Goal: Task Accomplishment & Management: Manage account settings

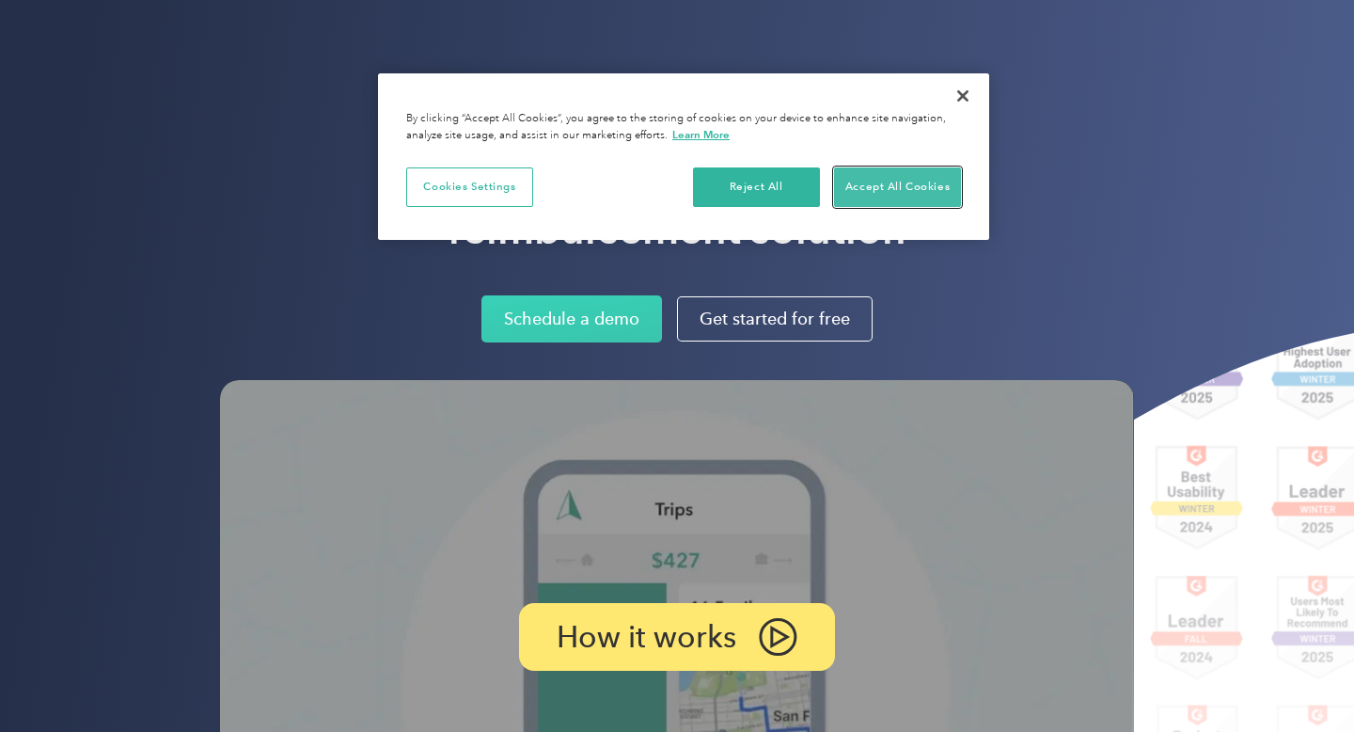
click at [865, 197] on button "Accept All Cookies" at bounding box center [897, 187] width 127 height 40
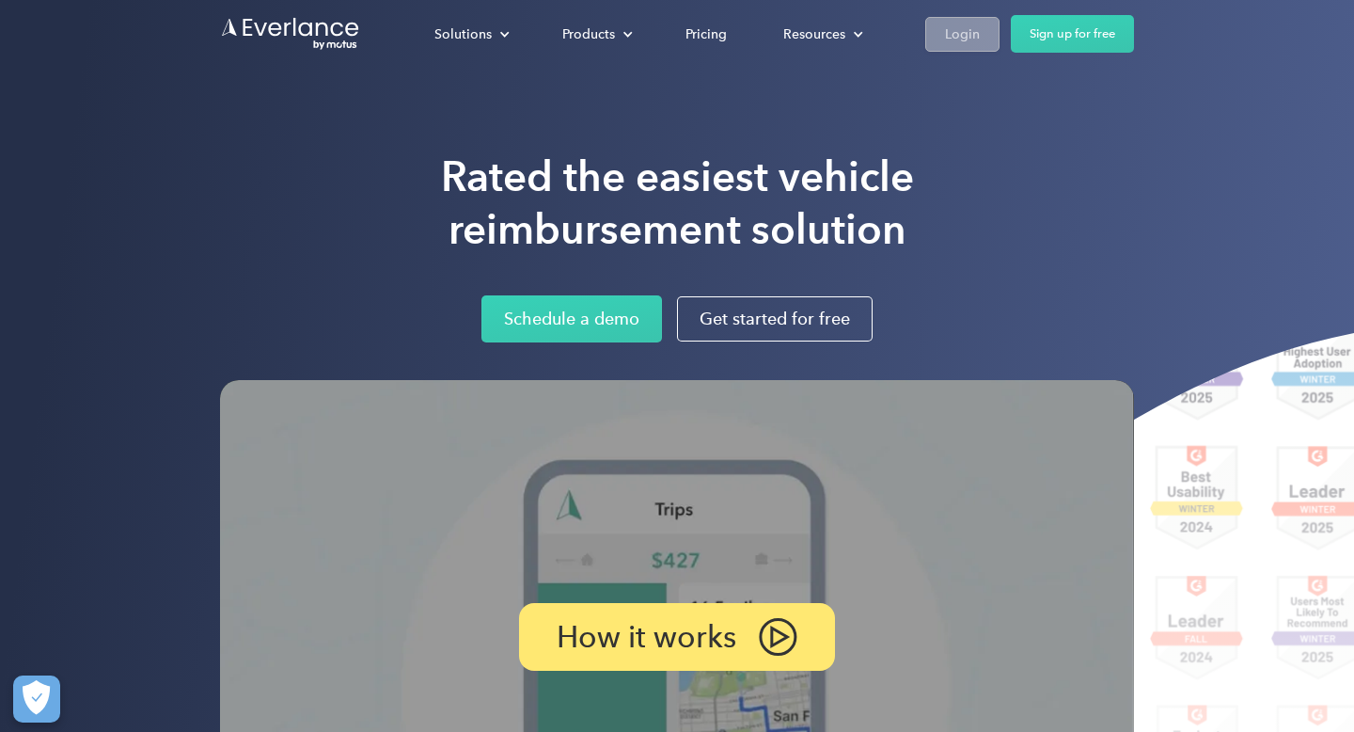
click at [965, 42] on div "Login" at bounding box center [962, 35] width 35 height 24
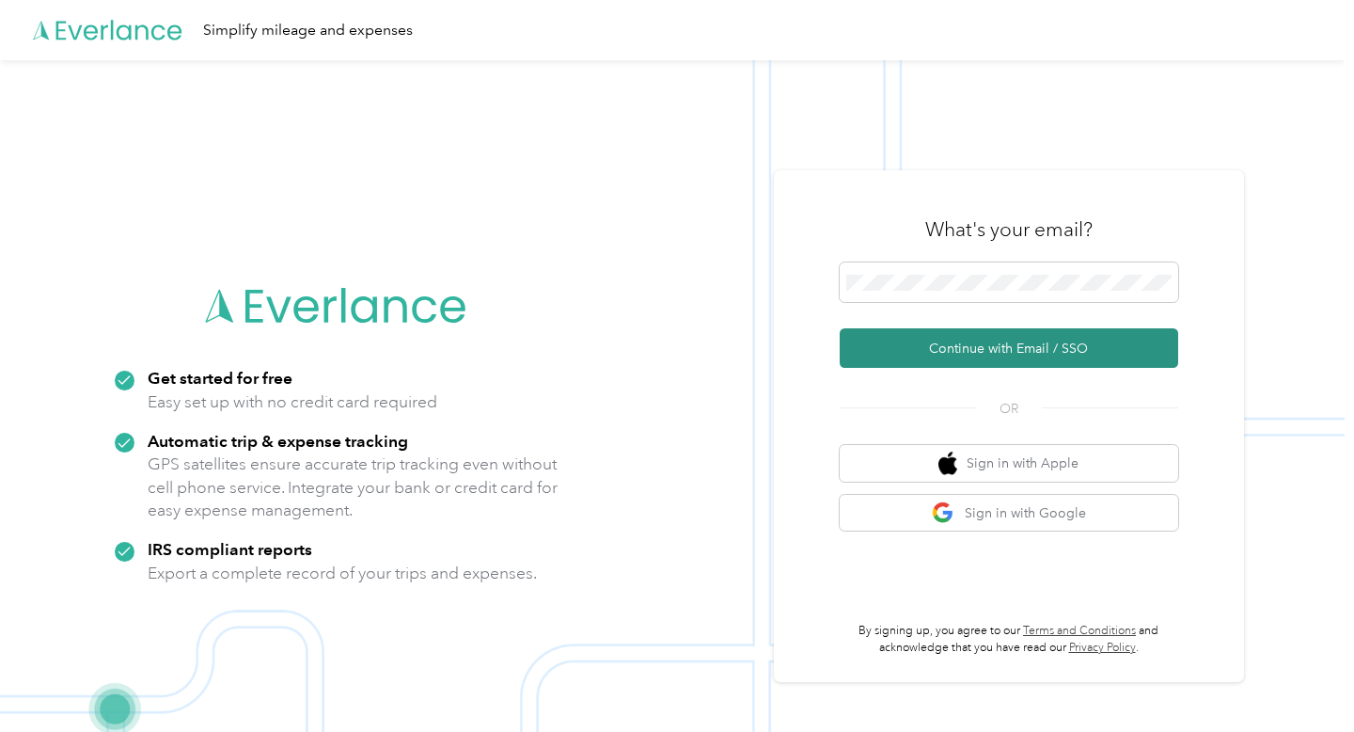
click at [1011, 349] on button "Continue with Email / SSO" at bounding box center [1009, 348] width 339 height 40
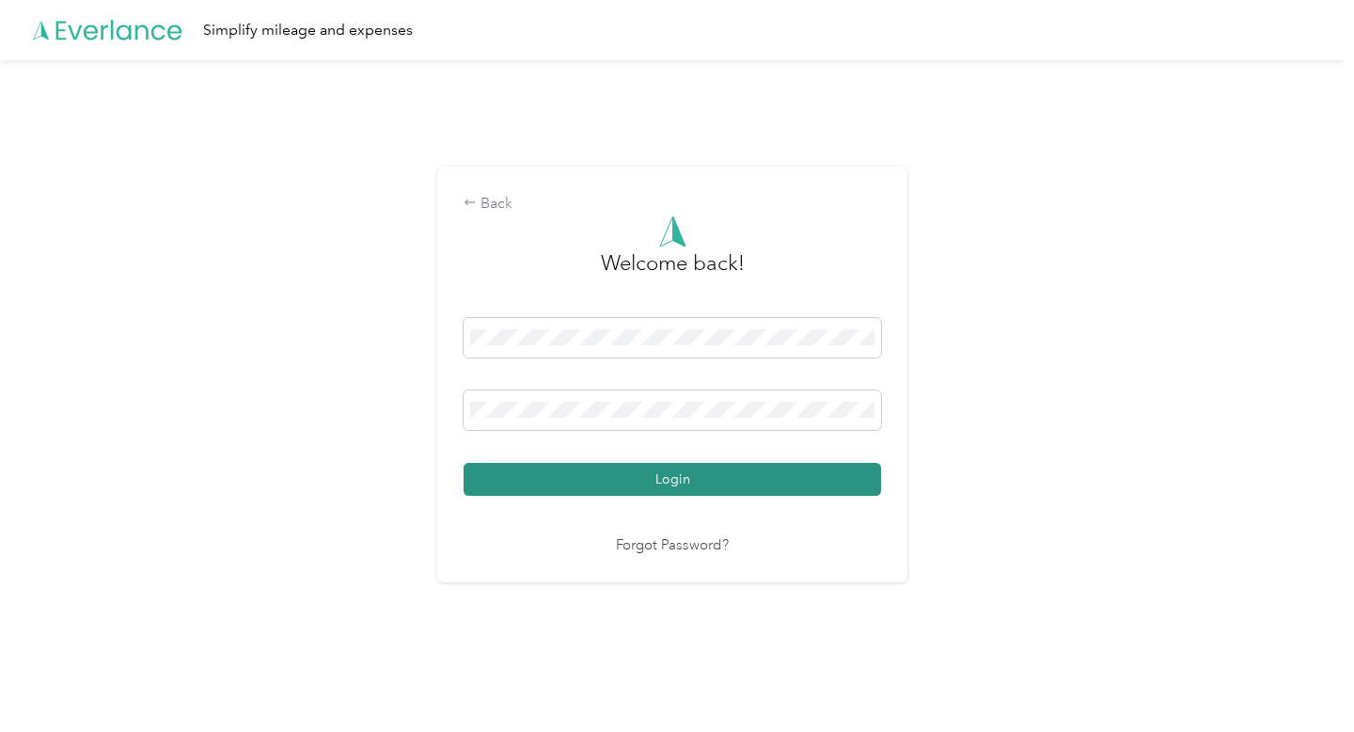
click at [762, 466] on button "Login" at bounding box center [673, 479] width 418 height 33
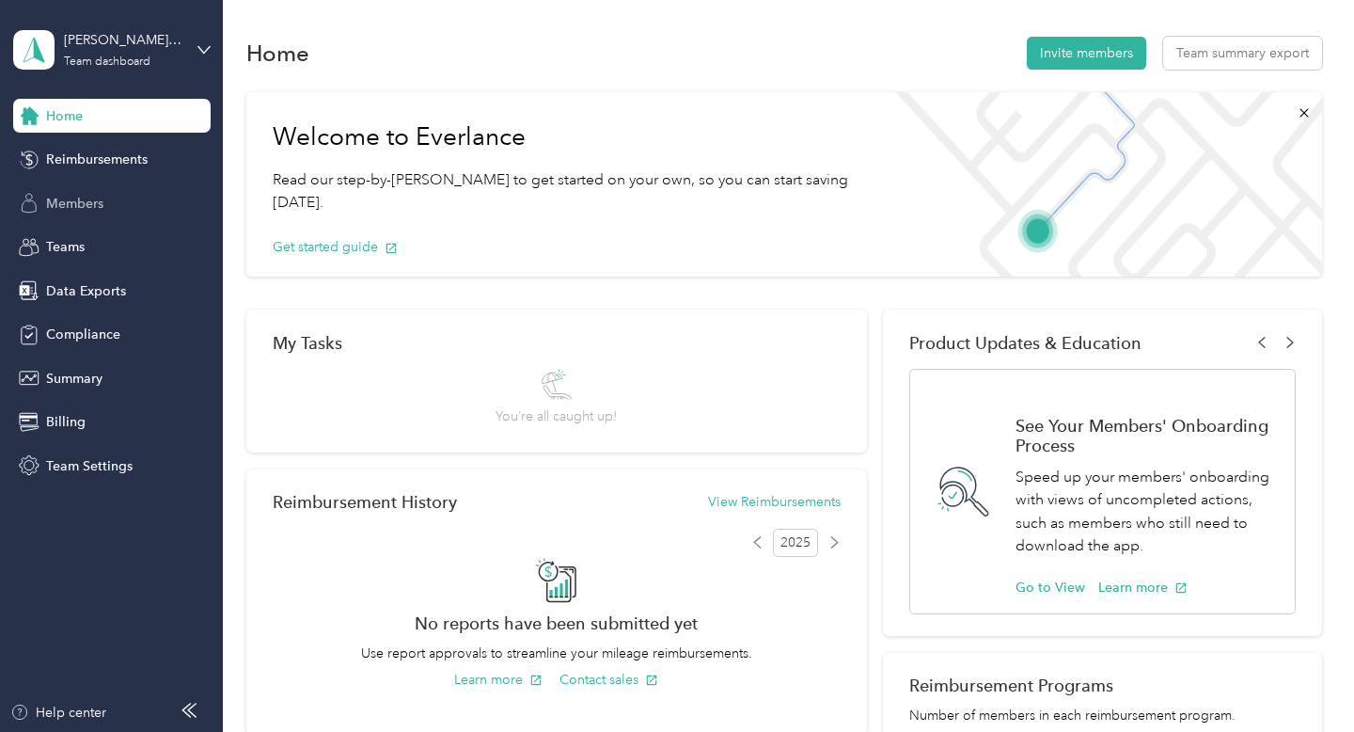
click at [121, 194] on div "Members" at bounding box center [112, 203] width 198 height 34
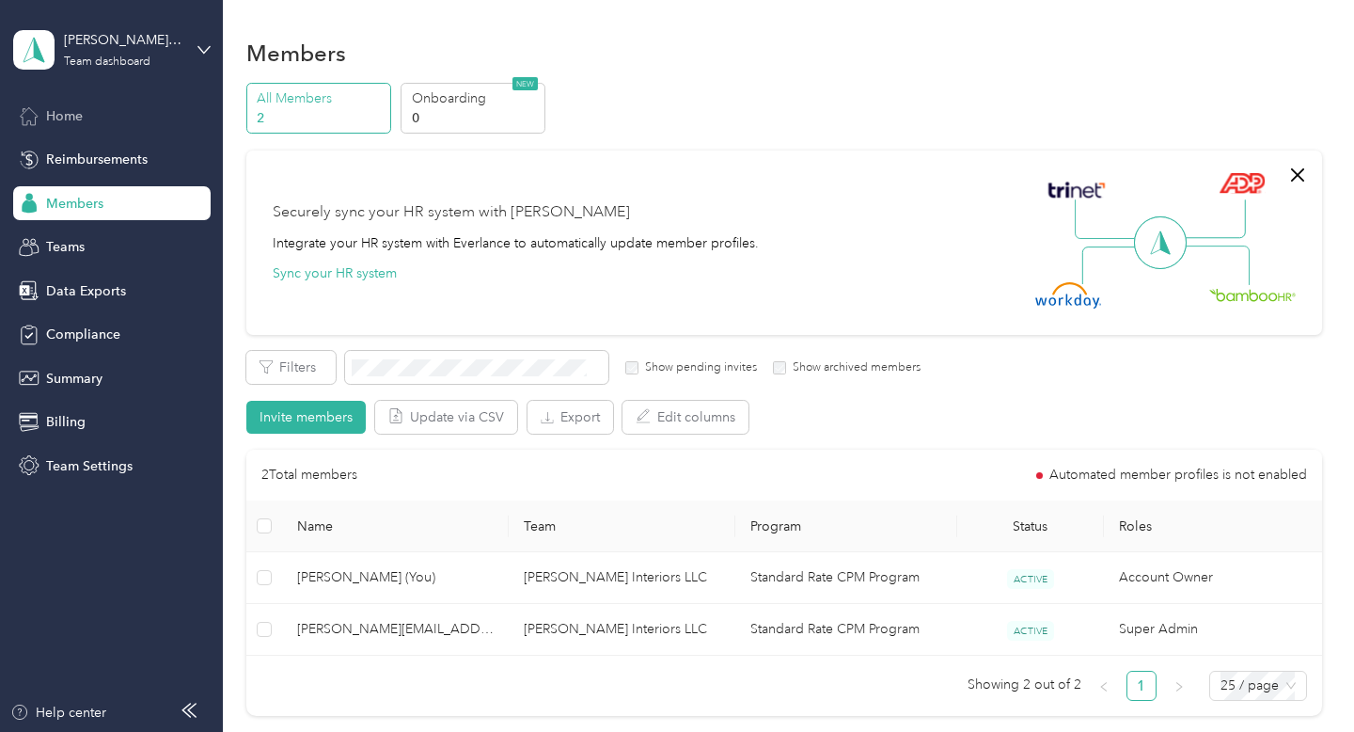
click at [102, 126] on div "Home" at bounding box center [112, 116] width 198 height 34
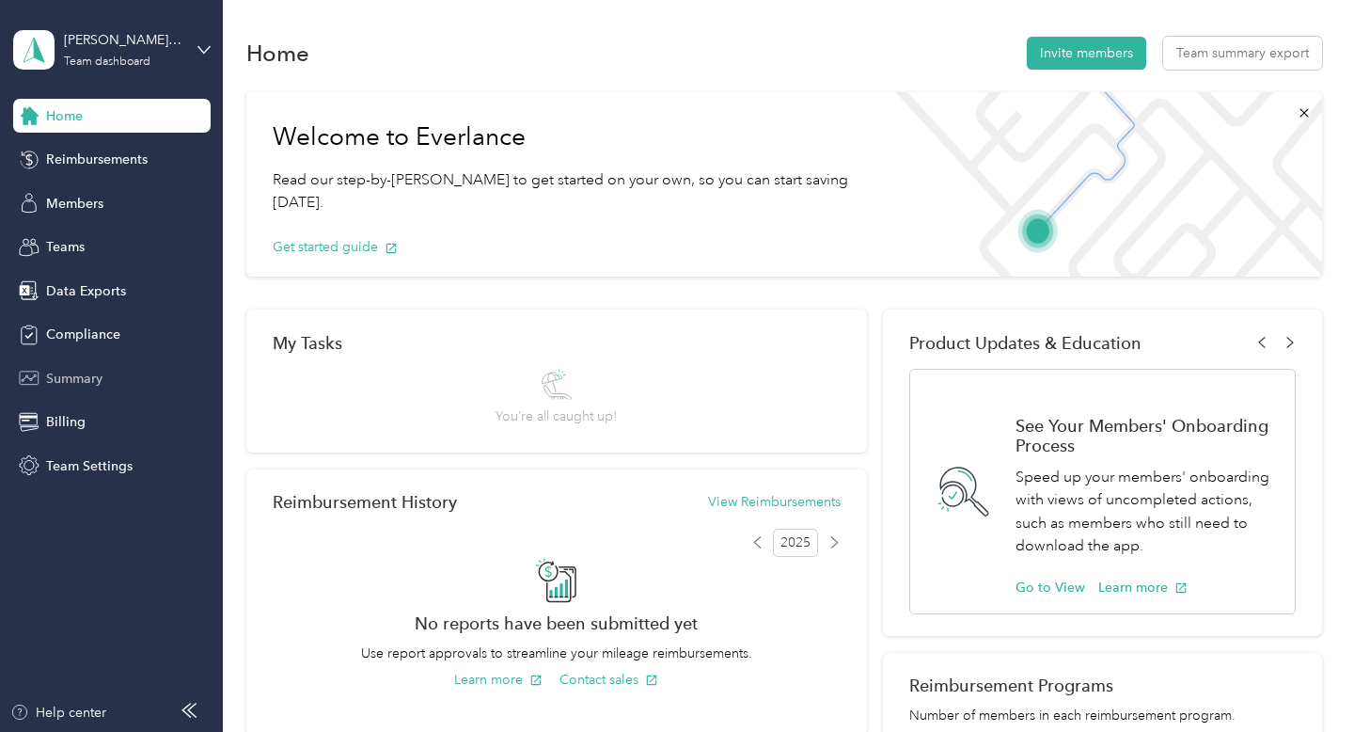
click at [93, 376] on span "Summary" at bounding box center [74, 379] width 56 height 20
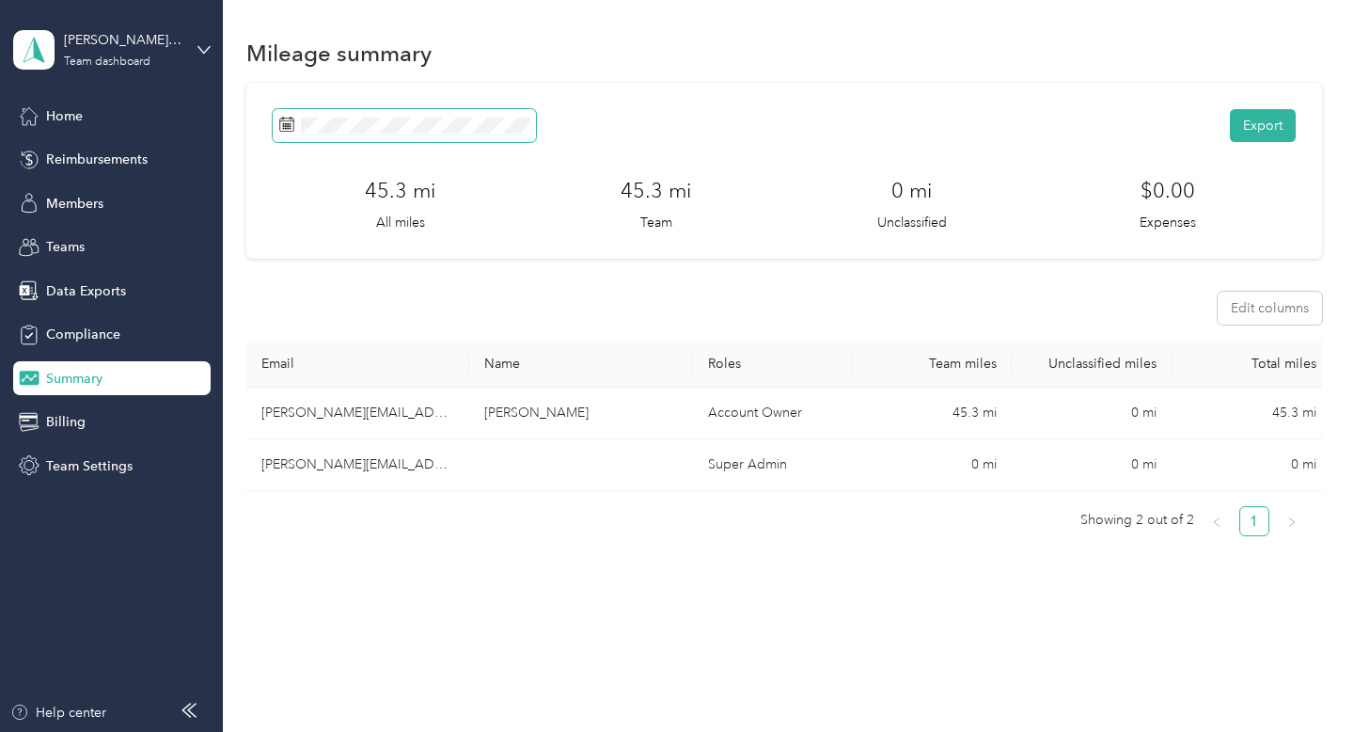
click at [335, 134] on span at bounding box center [404, 125] width 263 height 33
click at [283, 116] on span at bounding box center [286, 126] width 15 height 20
click at [286, 131] on icon at bounding box center [286, 124] width 15 height 15
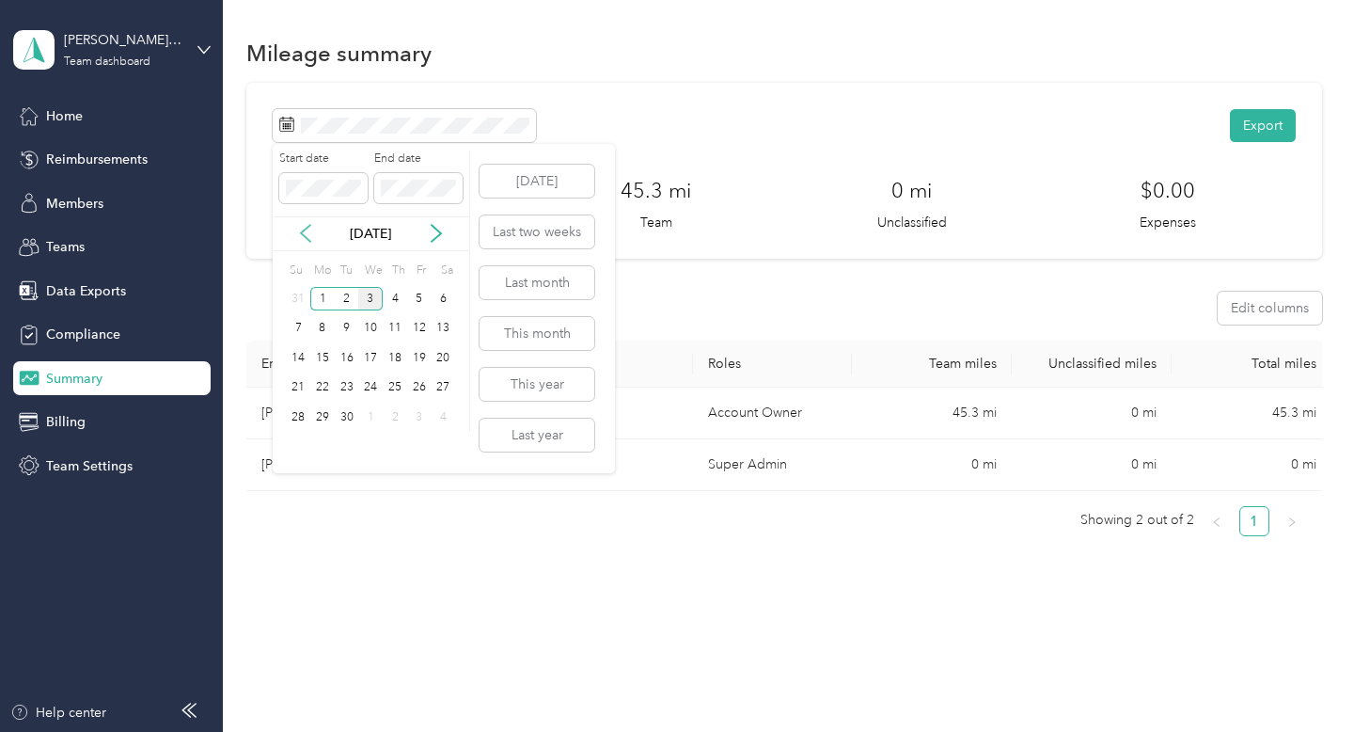
click at [305, 231] on icon at bounding box center [305, 233] width 19 height 19
click at [413, 298] on div "1" at bounding box center [419, 299] width 24 height 24
click at [299, 446] on div "31" at bounding box center [298, 447] width 24 height 24
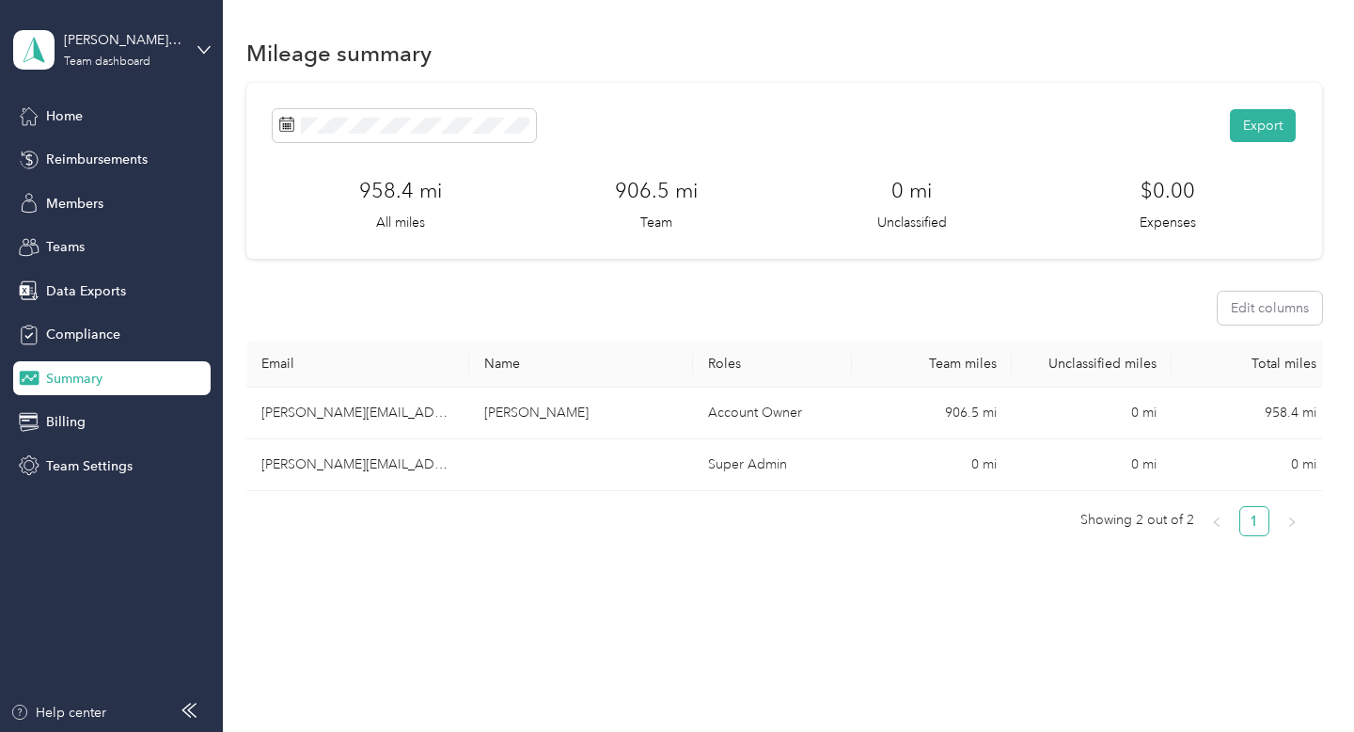
click at [1233, 140] on div "Export" at bounding box center [784, 125] width 1023 height 33
click at [1281, 115] on button "Export" at bounding box center [1263, 125] width 66 height 33
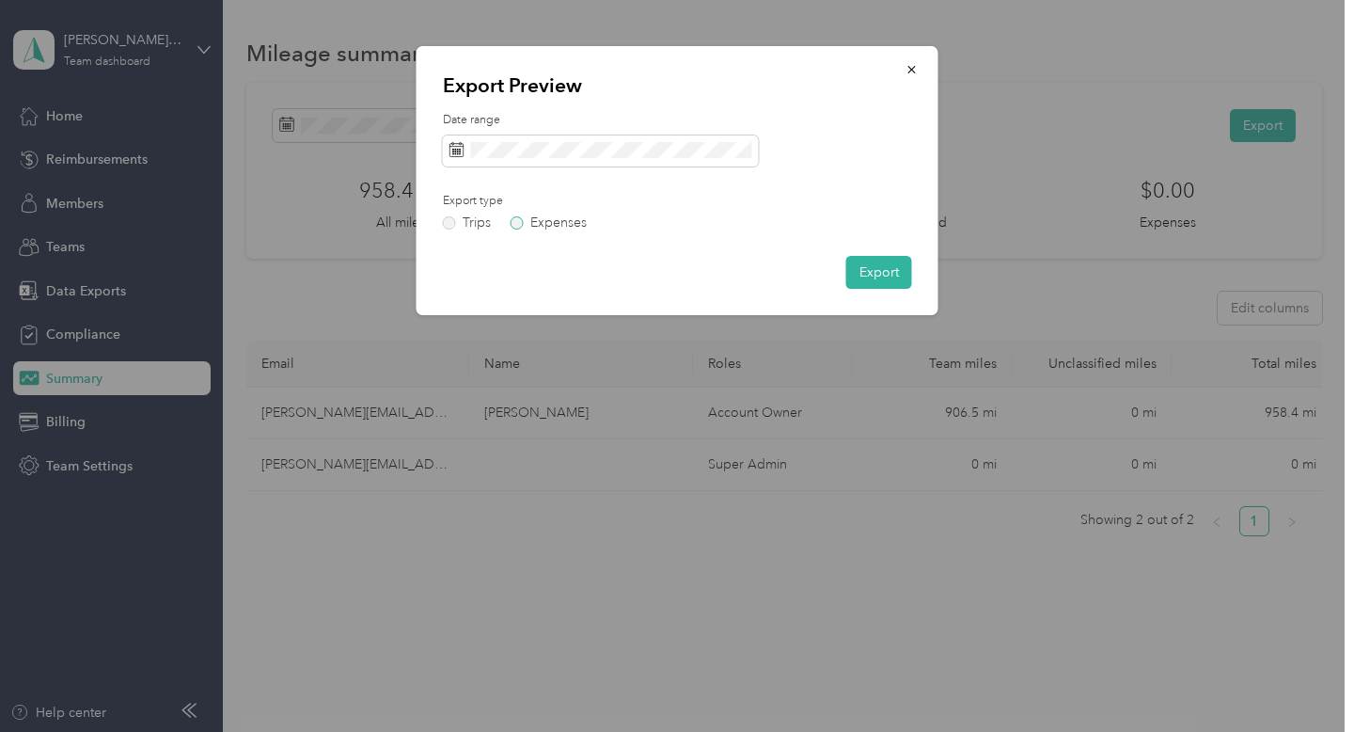
click at [521, 227] on label "Expenses" at bounding box center [549, 222] width 76 height 13
click at [450, 225] on label "Trips" at bounding box center [467, 222] width 48 height 13
click at [888, 279] on button "Export" at bounding box center [880, 272] width 66 height 33
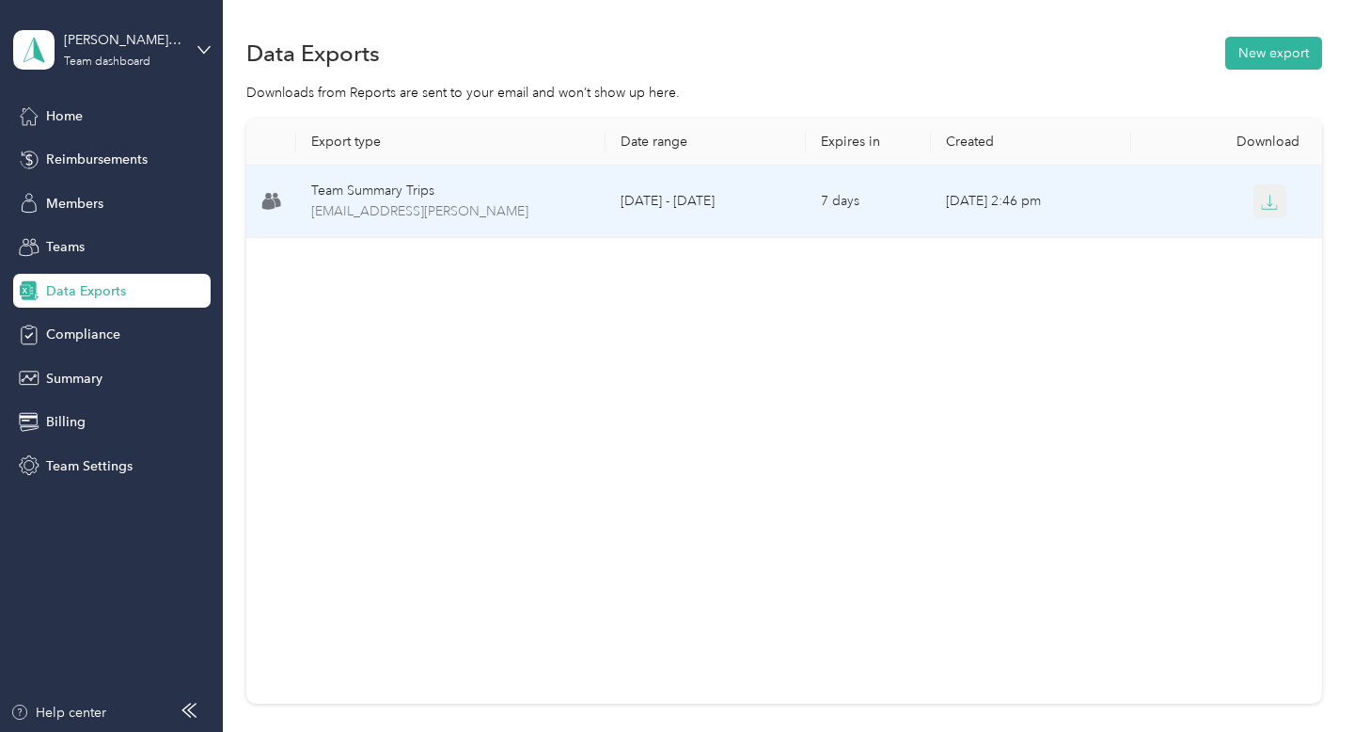
click at [1267, 207] on icon "button" at bounding box center [1269, 202] width 17 height 17
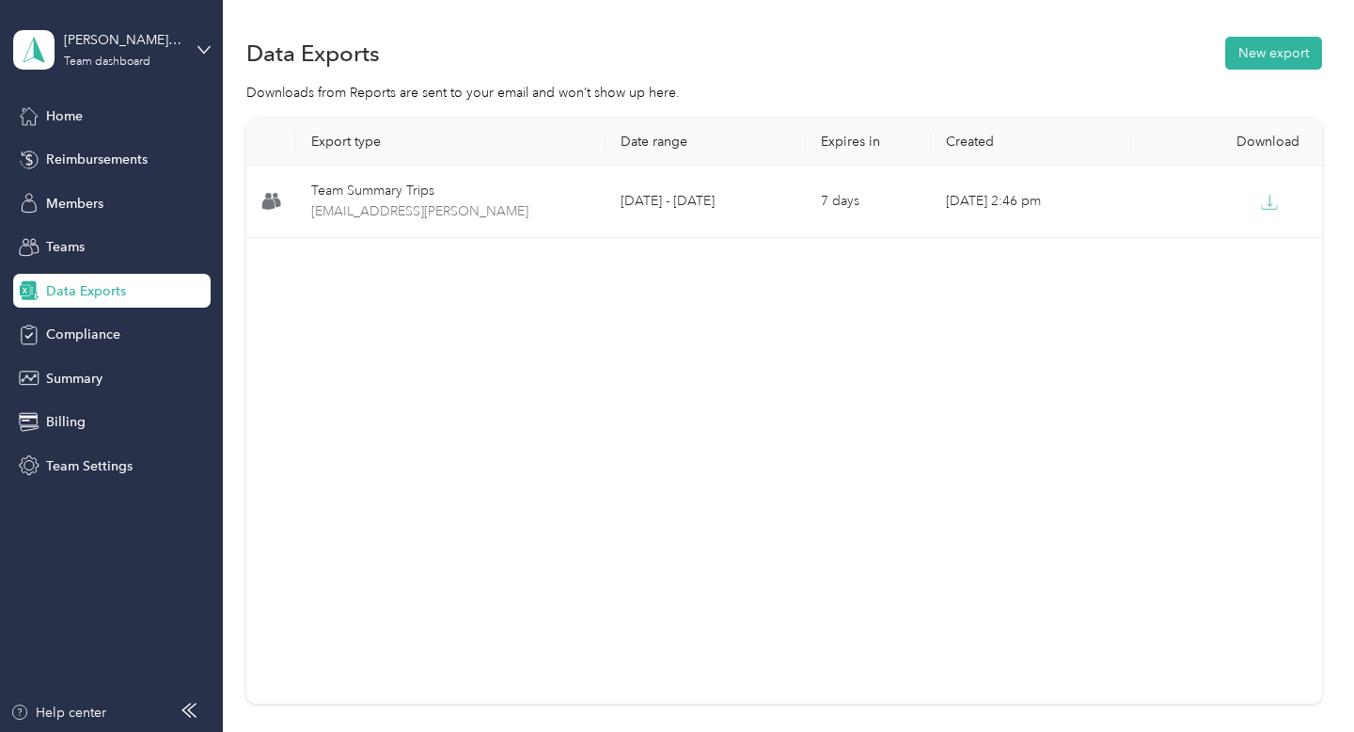
click at [966, 397] on div "Export type Date range Expires in Created Download Team Summary Trips team-summ…" at bounding box center [784, 411] width 1076 height 585
click at [108, 324] on span "Compliance" at bounding box center [83, 334] width 74 height 20
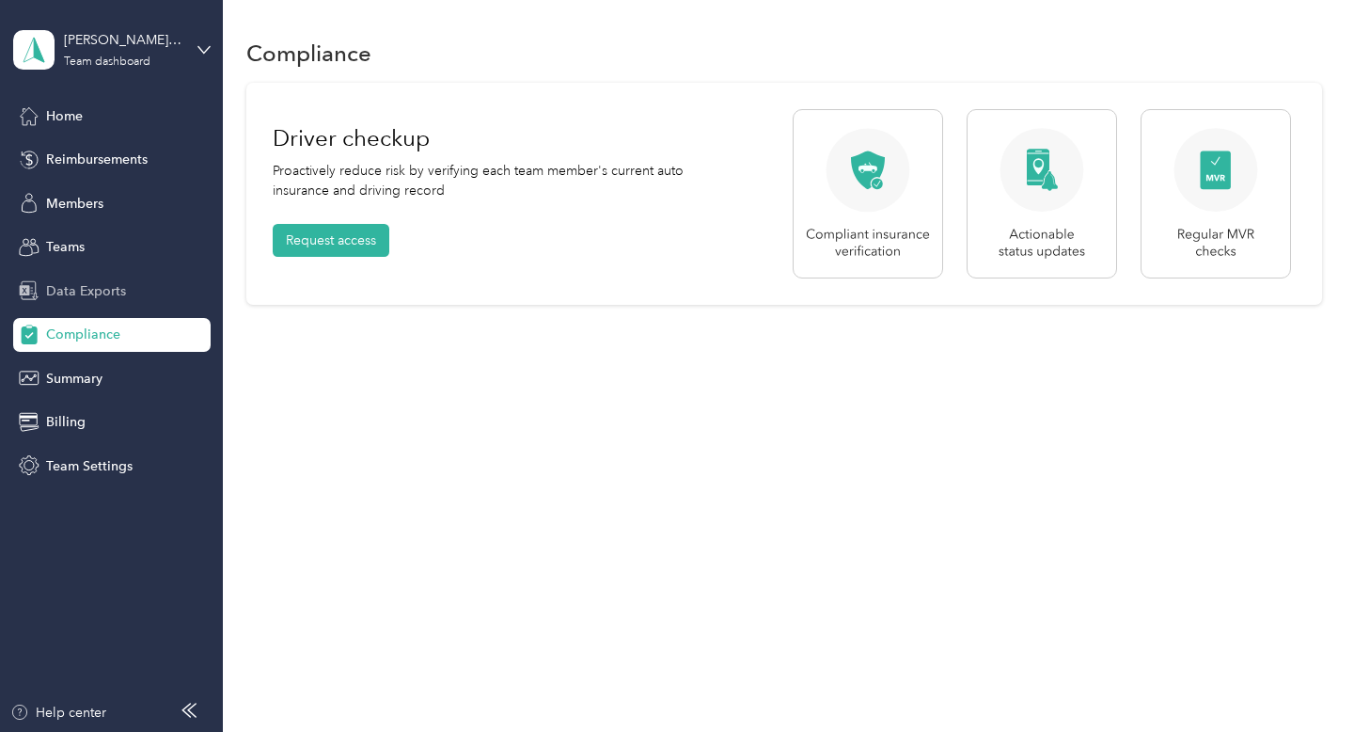
click at [108, 288] on span "Data Exports" at bounding box center [86, 291] width 80 height 20
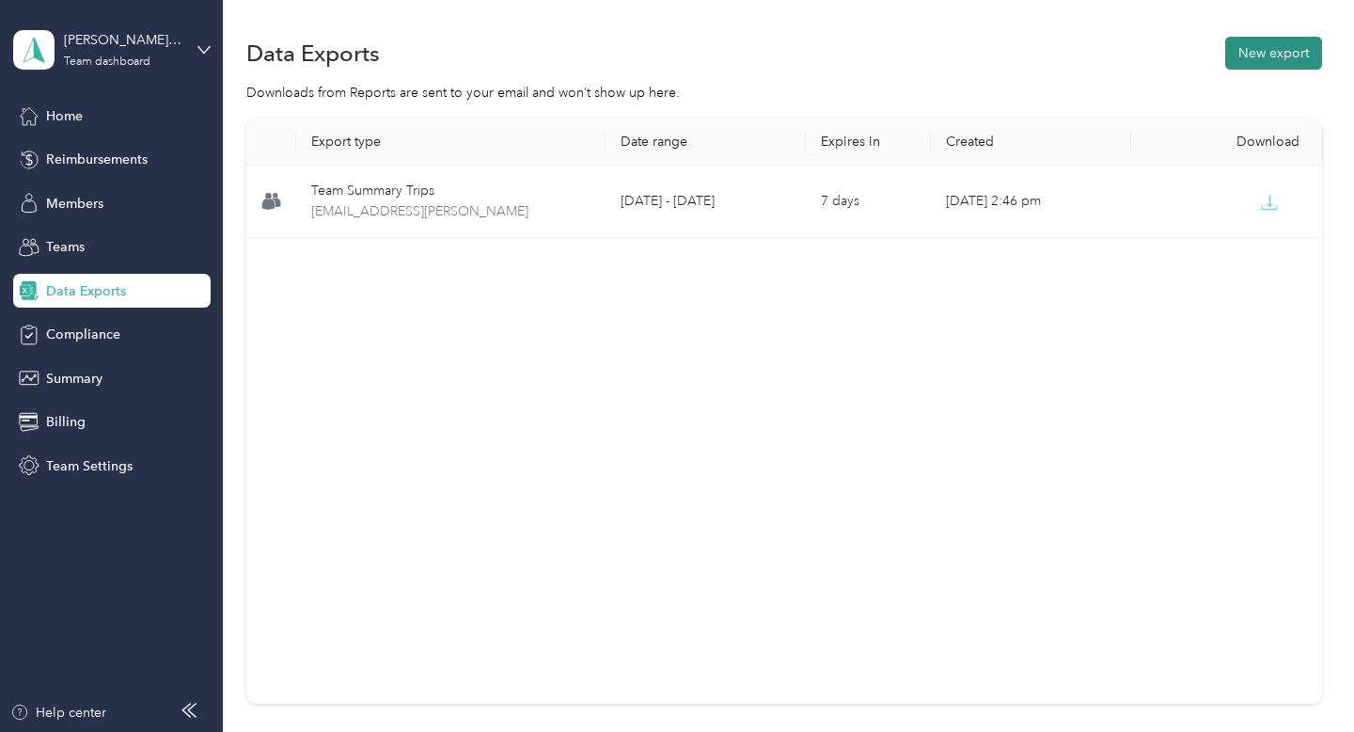
click at [1293, 50] on button "New export" at bounding box center [1274, 53] width 97 height 33
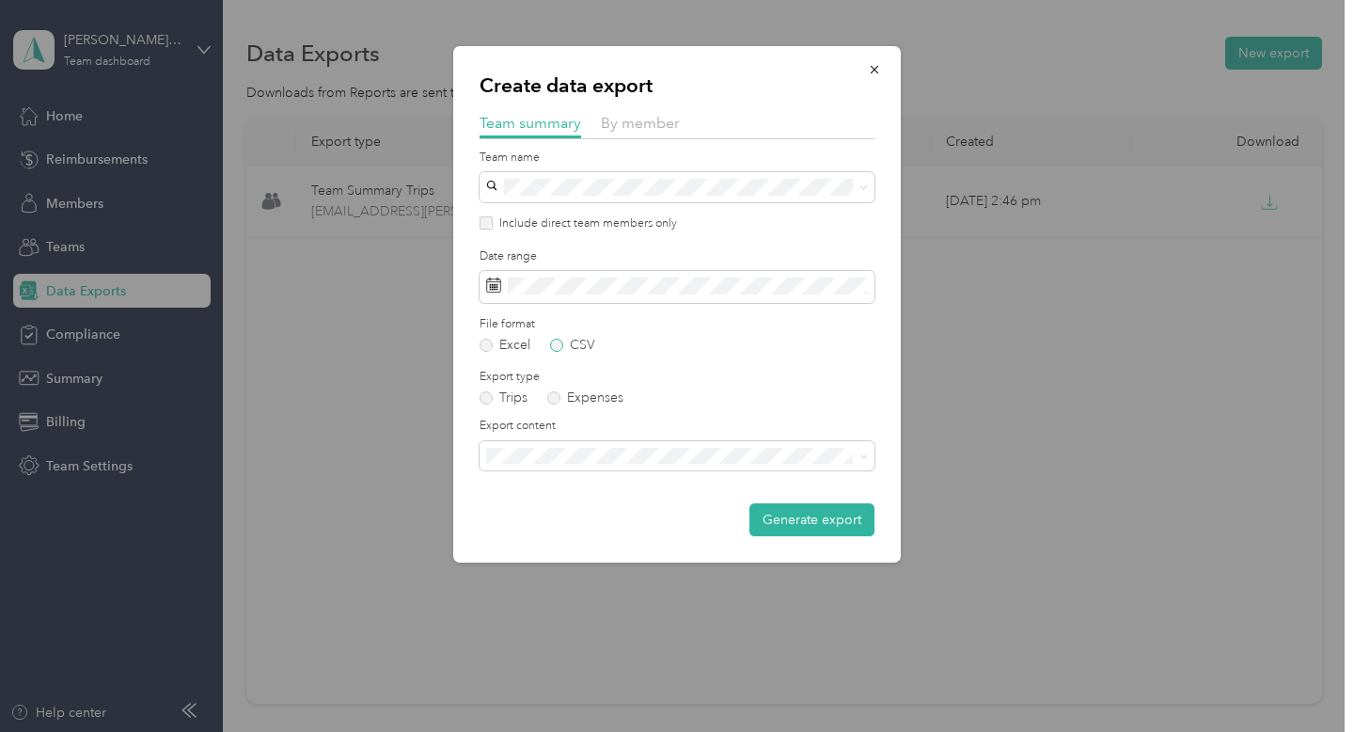
click at [558, 342] on label "CSV" at bounding box center [572, 345] width 45 height 13
click at [620, 128] on span "By member" at bounding box center [640, 123] width 79 height 18
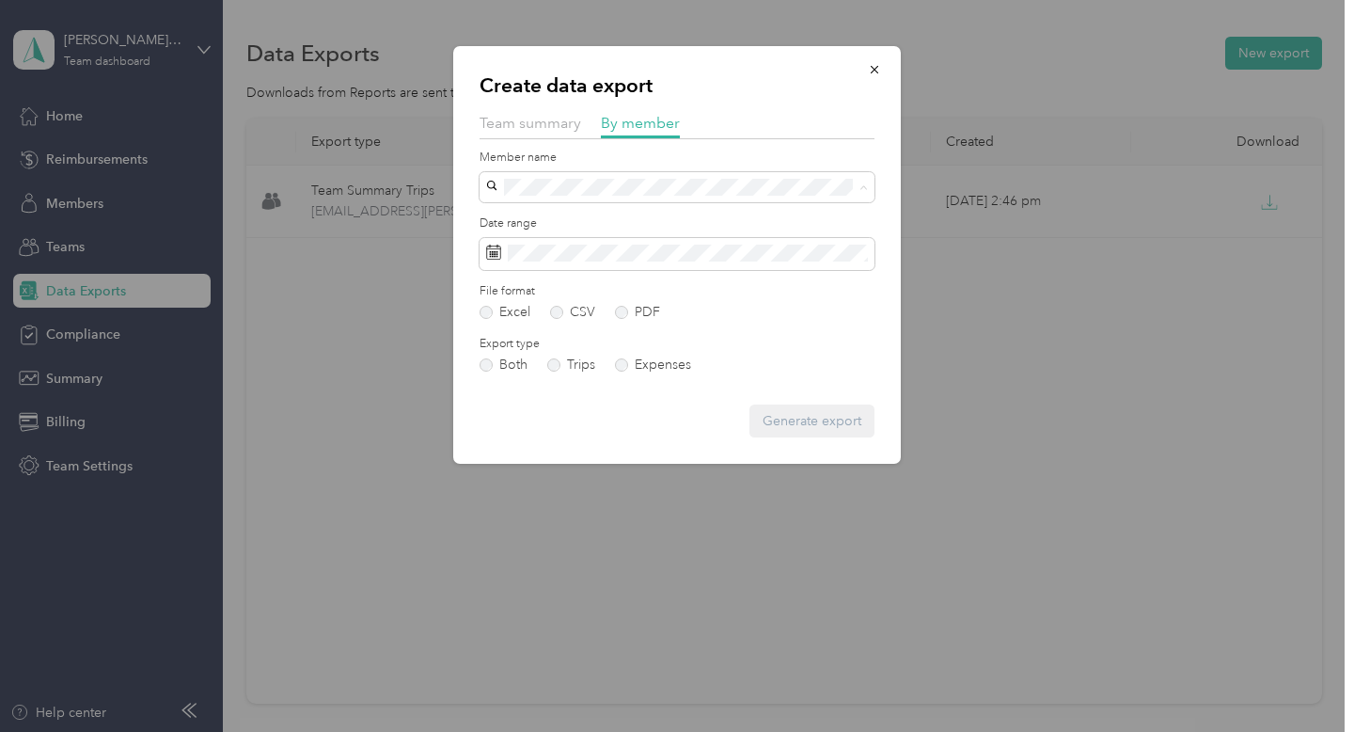
click at [552, 220] on span "Haydon Gaines Nighbert" at bounding box center [545, 221] width 104 height 16
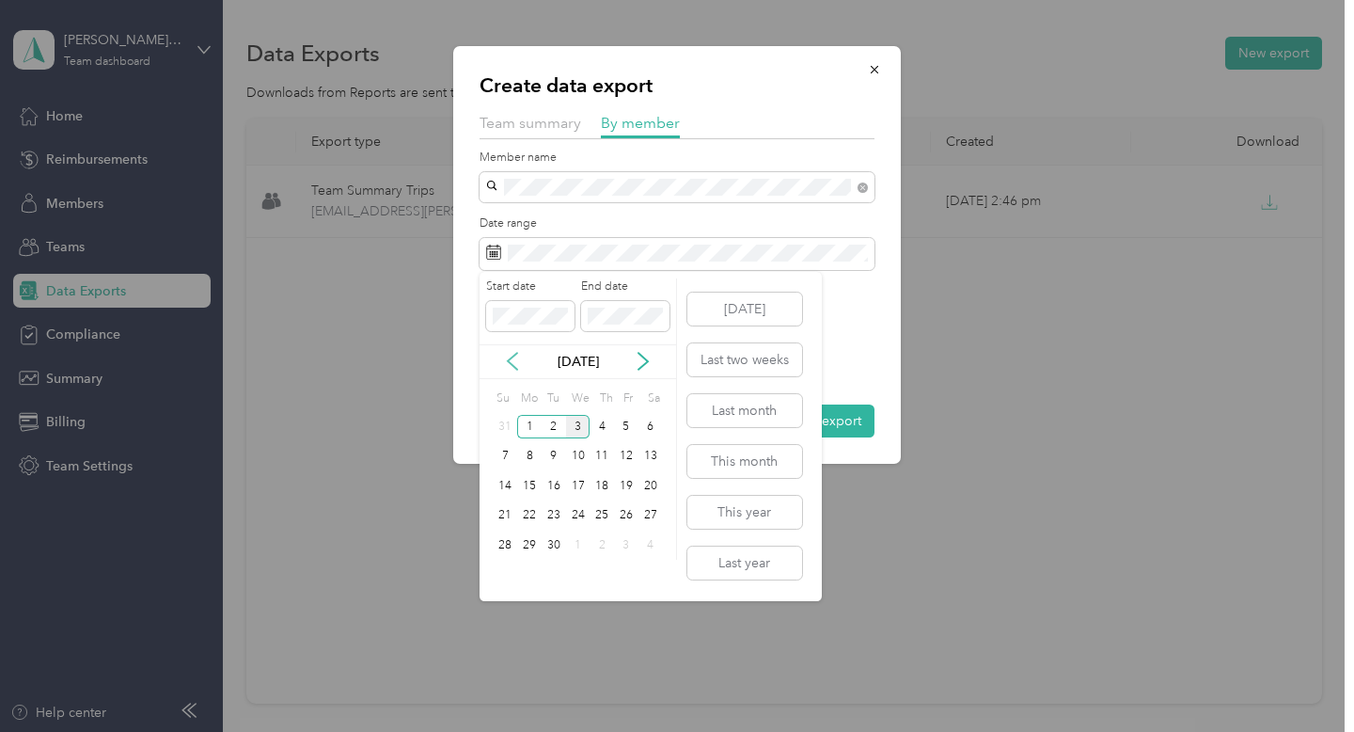
click at [511, 359] on icon at bounding box center [512, 361] width 19 height 19
click at [630, 425] on div "1" at bounding box center [626, 427] width 24 height 24
click at [502, 578] on div "31" at bounding box center [506, 575] width 24 height 24
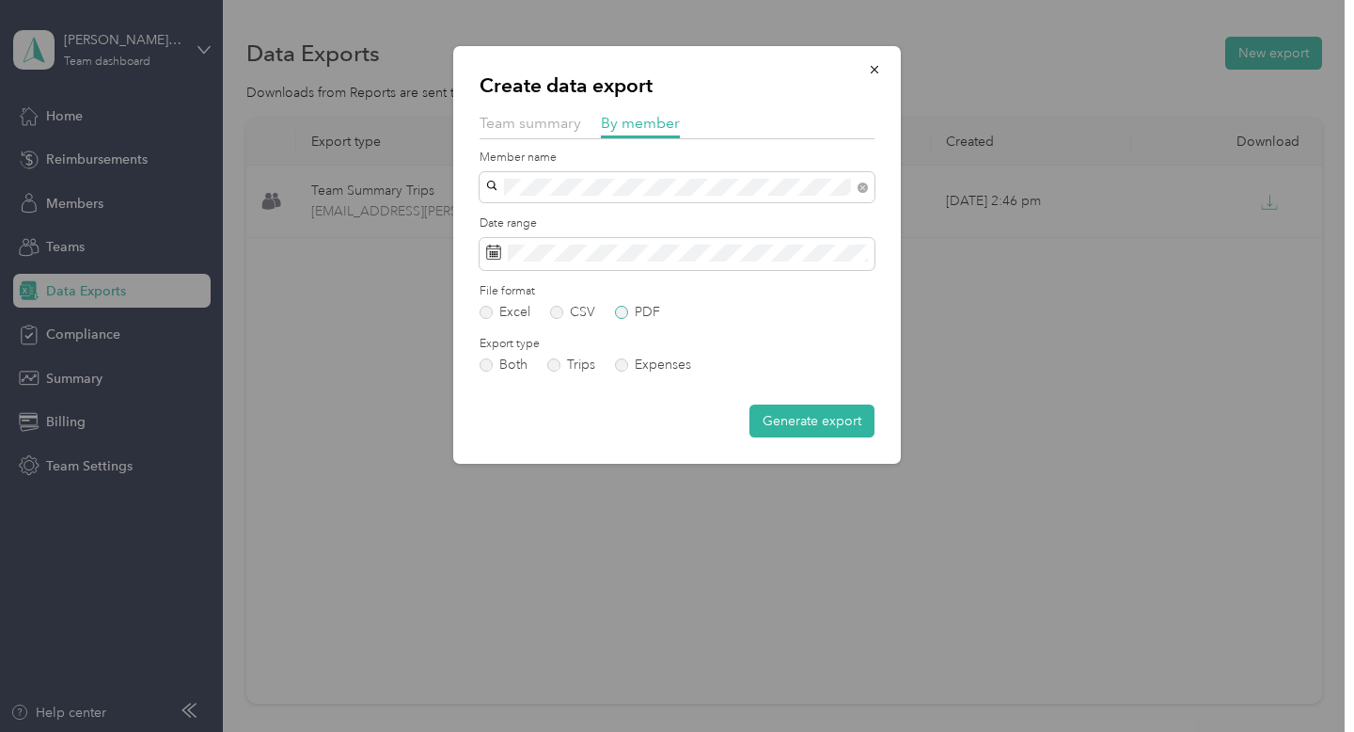
click at [622, 311] on label "PDF" at bounding box center [637, 312] width 45 height 13
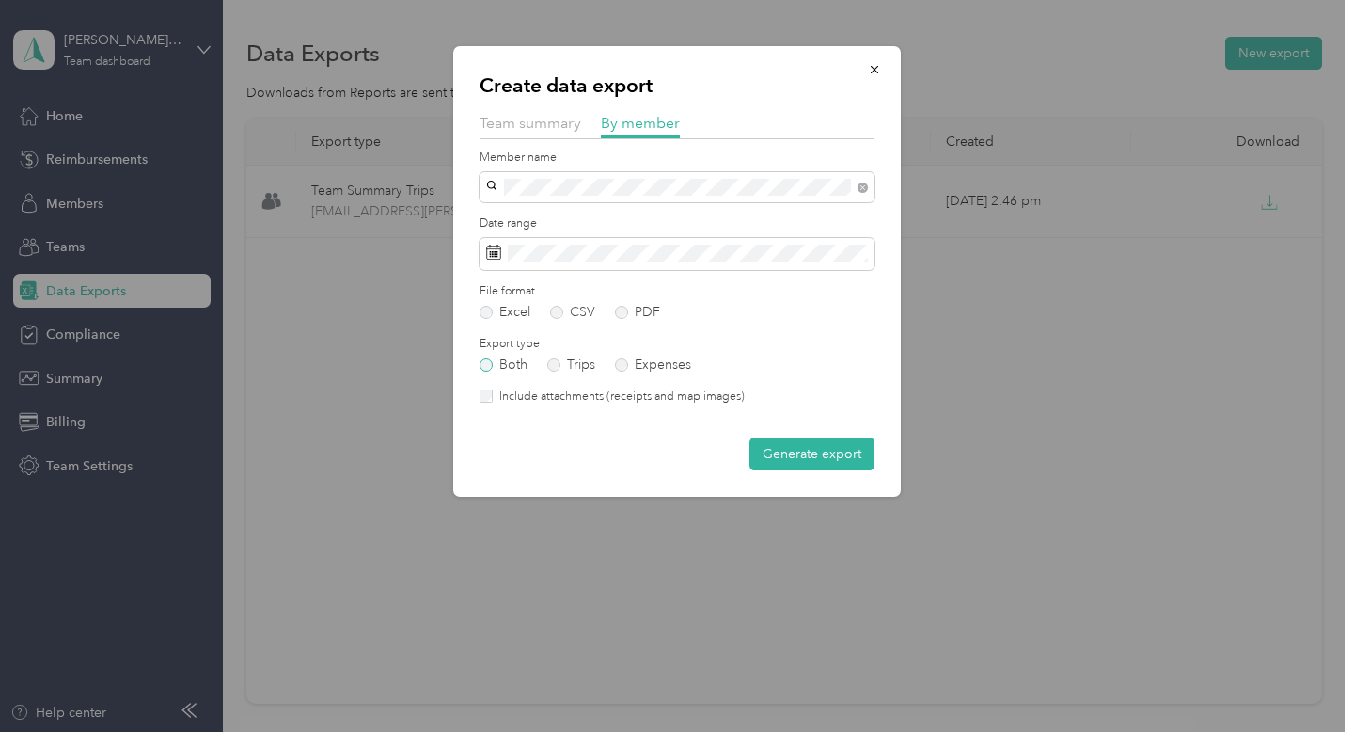
click at [489, 366] on label "Both" at bounding box center [504, 364] width 48 height 13
click at [811, 446] on button "Generate export" at bounding box center [812, 453] width 125 height 33
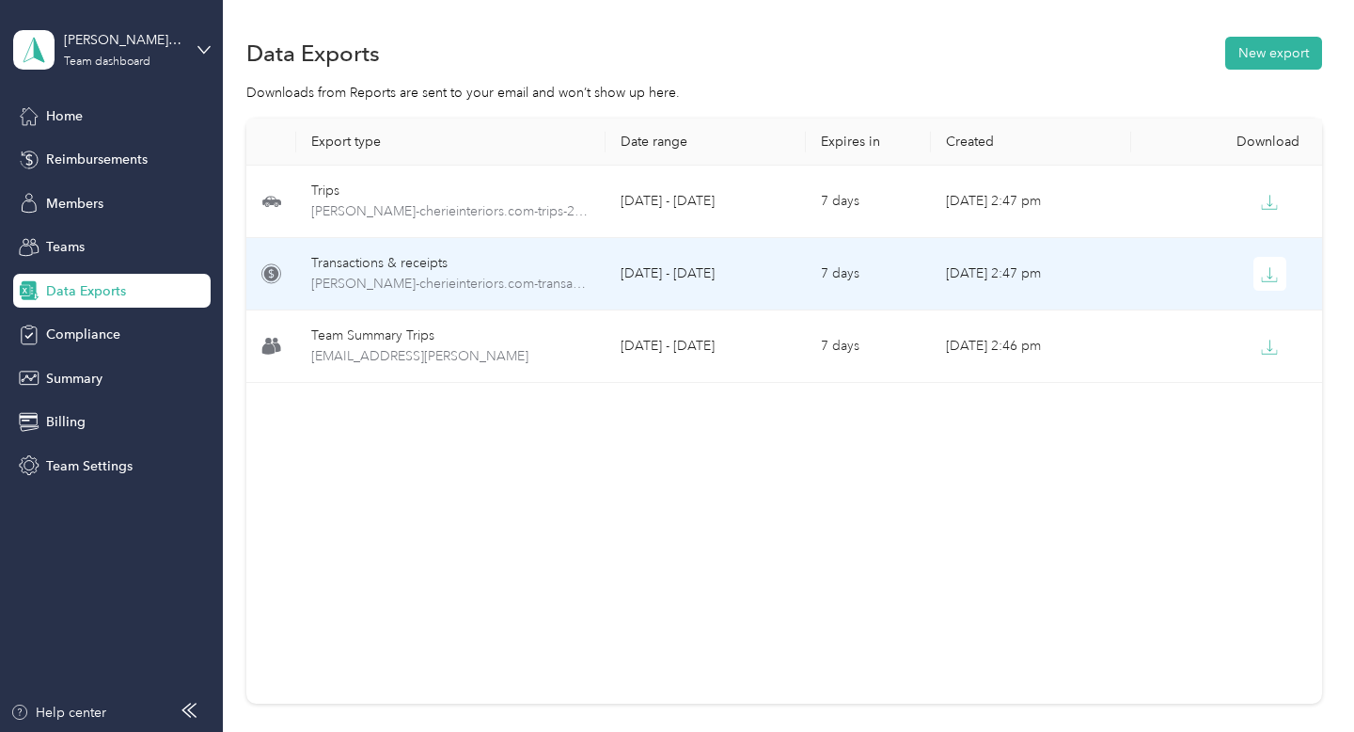
click at [1010, 251] on td "Sep 03, 2025, 2:47 pm" at bounding box center [1031, 274] width 200 height 72
click at [1271, 276] on icon "button" at bounding box center [1269, 274] width 17 height 17
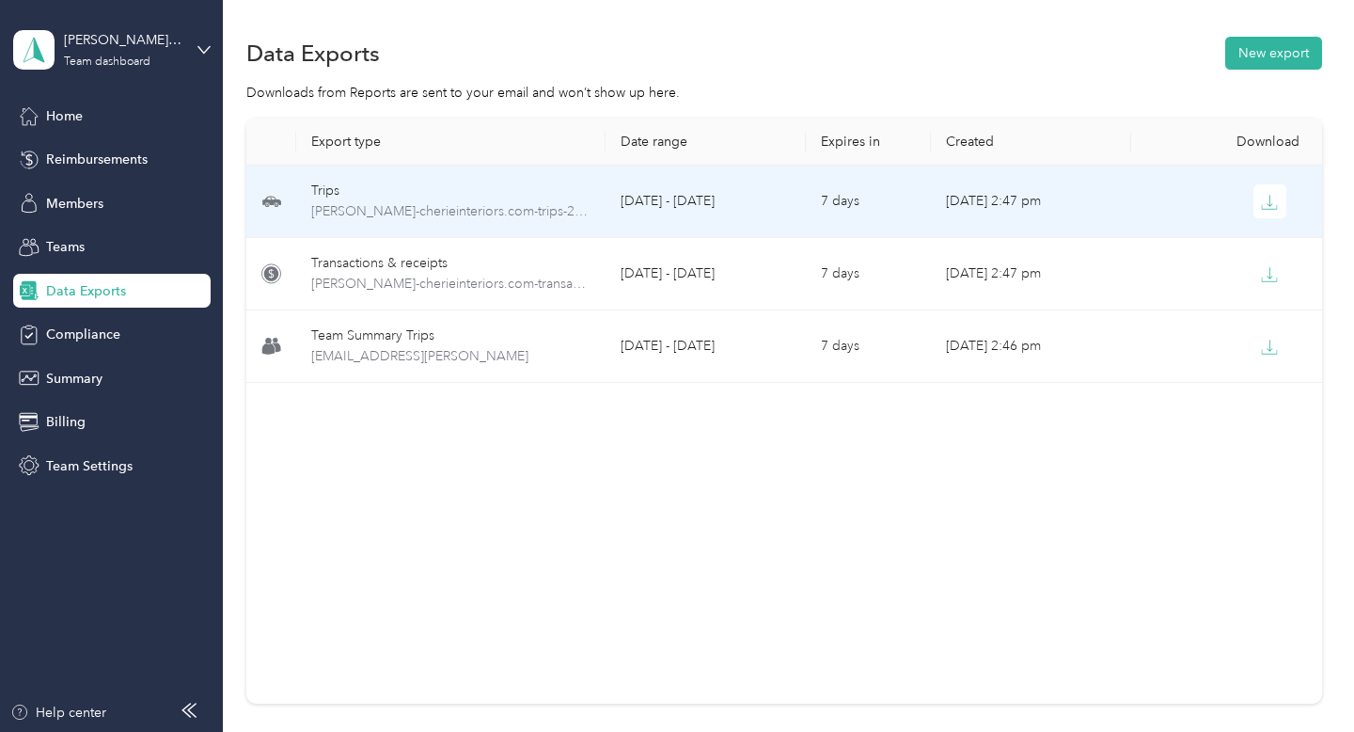
click at [1119, 213] on td "Sep 03, 2025, 2:47 pm" at bounding box center [1031, 202] width 200 height 72
click at [1260, 204] on button "button" at bounding box center [1271, 201] width 34 height 34
